Goal: Task Accomplishment & Management: Complete application form

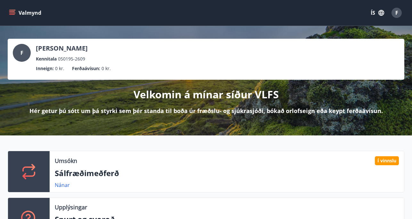
click at [12, 8] on button "Valmynd" at bounding box center [26, 13] width 36 height 12
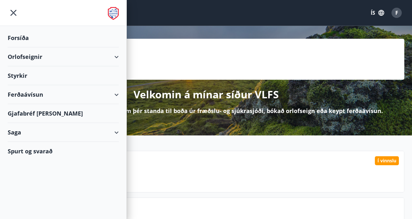
click at [83, 47] on div "Styrkir" at bounding box center [63, 37] width 111 height 19
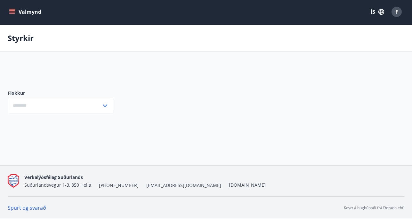
type input "***"
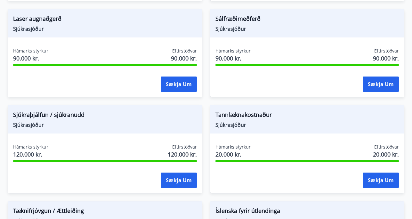
scroll to position [561, 0]
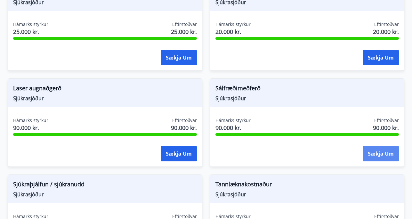
click at [386, 146] on button "Sækja um" at bounding box center [381, 153] width 36 height 15
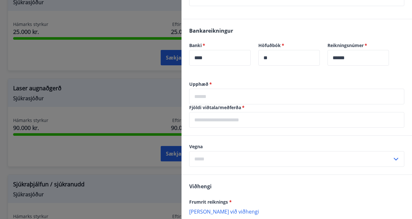
scroll to position [196, 0]
click at [227, 104] on input "text" at bounding box center [296, 96] width 215 height 16
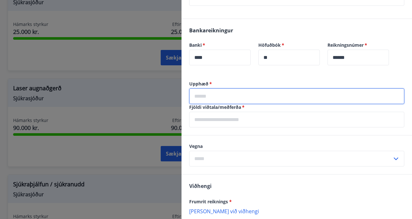
type input "*"
type input "*****"
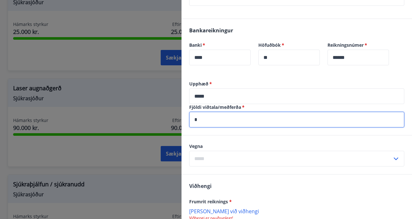
type input "*"
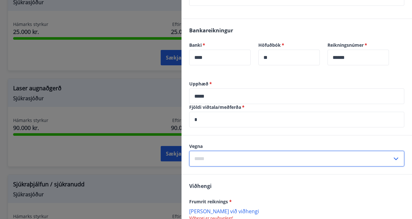
click at [299, 160] on input "text" at bounding box center [290, 159] width 203 height 16
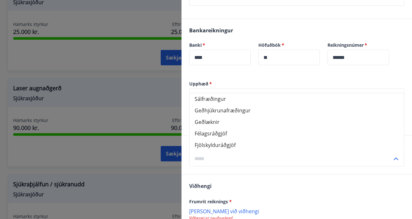
click at [254, 101] on li "Sálfræðingur" at bounding box center [296, 99] width 214 height 12
type input "**********"
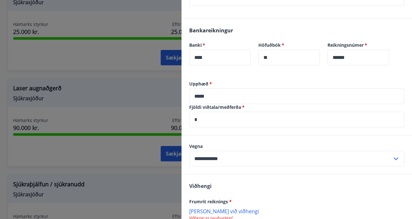
click at [271, 190] on div "[PERSON_NAME] reiknings * [PERSON_NAME] við viðhengi Viðhengi er nauðsynlegt! V…" at bounding box center [296, 213] width 230 height 78
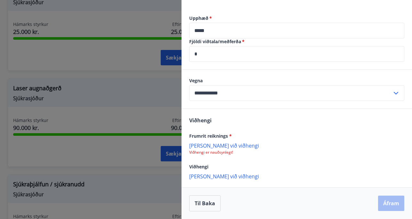
click at [211, 145] on p "[PERSON_NAME] við viðhengi" at bounding box center [296, 145] width 215 height 6
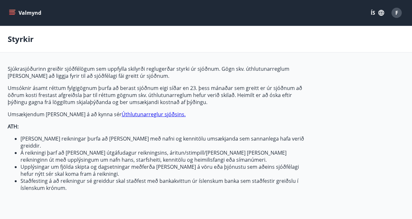
type input "***"
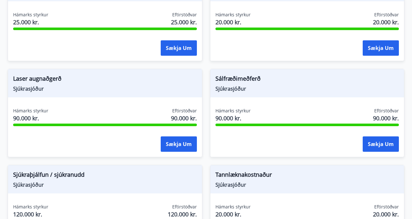
scroll to position [575, 0]
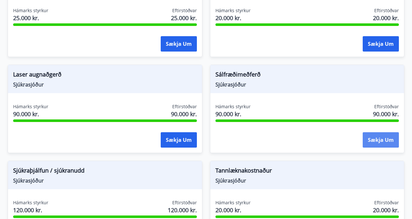
click at [384, 141] on button "Sækja um" at bounding box center [381, 139] width 36 height 15
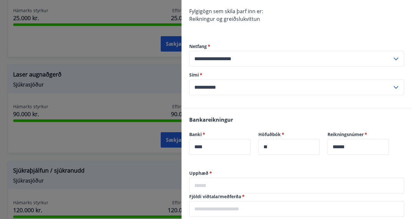
scroll to position [201, 0]
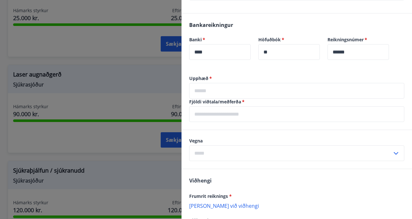
click at [252, 114] on input "text" at bounding box center [296, 114] width 215 height 16
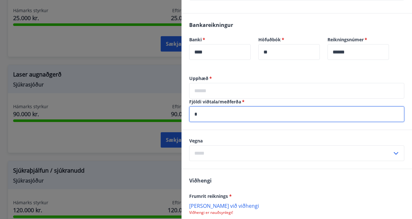
type input "*"
click at [238, 93] on input "text" at bounding box center [296, 91] width 215 height 16
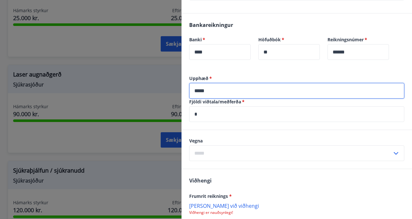
type input "*****"
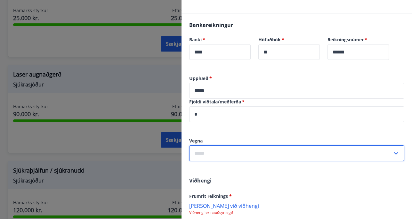
click at [271, 158] on input "text" at bounding box center [290, 153] width 203 height 16
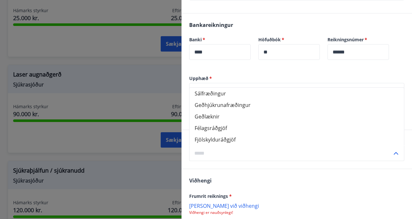
click at [237, 97] on li "Sálfræðingur" at bounding box center [296, 94] width 214 height 12
type input "**********"
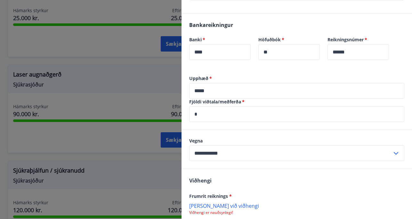
click at [232, 177] on div "[PERSON_NAME] reiknings * [PERSON_NAME] við viðhengi Viðhengi er nauðsynlegt! V…" at bounding box center [296, 208] width 230 height 78
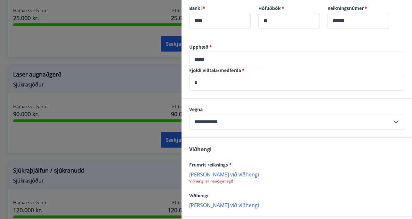
scroll to position [261, 0]
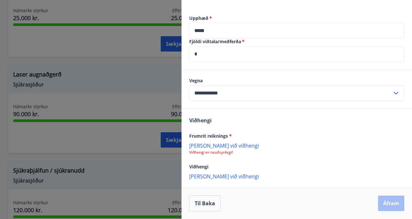
click at [227, 153] on p "Viðhengi er nauðsynlegt!" at bounding box center [296, 152] width 215 height 5
click at [227, 146] on p "[PERSON_NAME] við viðhengi" at bounding box center [296, 145] width 215 height 6
click at [316, 126] on div "[PERSON_NAME] reiknings * [PERSON_NAME] við viðhengi Viðhengi er nauðsynlegt! V…" at bounding box center [296, 148] width 230 height 78
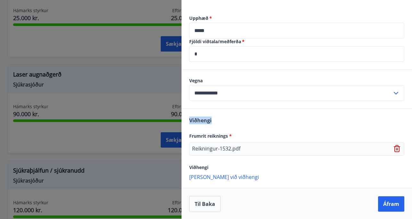
click at [339, 178] on p "[PERSON_NAME] við viðhengi" at bounding box center [296, 176] width 215 height 6
click at [388, 206] on button "Áfram" at bounding box center [391, 203] width 26 height 15
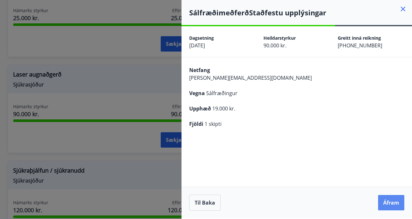
click at [392, 200] on button "Áfram" at bounding box center [391, 202] width 26 height 15
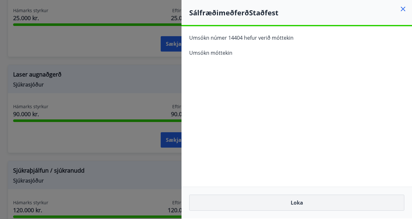
click at [324, 203] on button "Loka" at bounding box center [296, 203] width 215 height 16
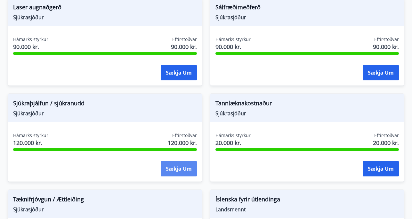
scroll to position [641, 0]
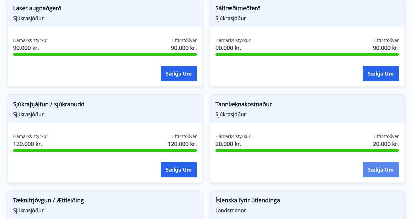
click at [372, 162] on button "Sækja um" at bounding box center [381, 169] width 36 height 15
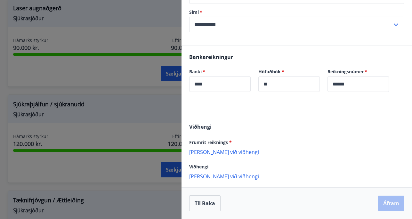
scroll to position [0, 0]
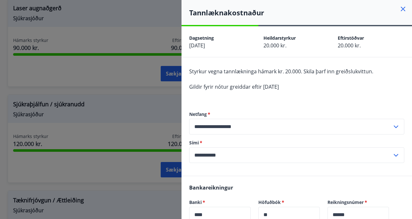
click at [403, 10] on icon at bounding box center [403, 9] width 8 height 8
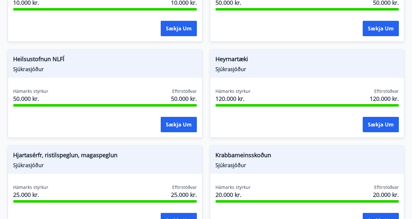
scroll to position [465, 0]
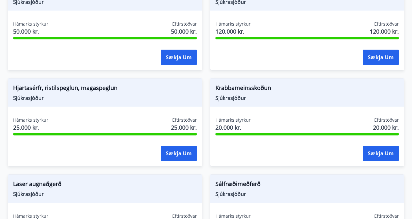
click at [50, 94] on span "Sjúkrasjóður" at bounding box center [105, 97] width 184 height 7
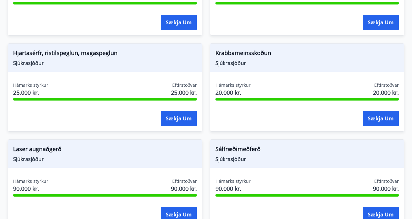
scroll to position [503, 0]
